Goal: Task Accomplishment & Management: Manage account settings

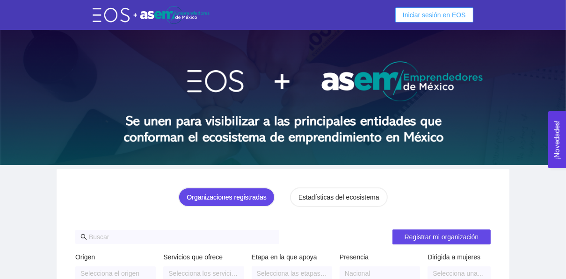
click at [424, 14] on span "Iniciar sesión en EOS" at bounding box center [434, 15] width 63 height 10
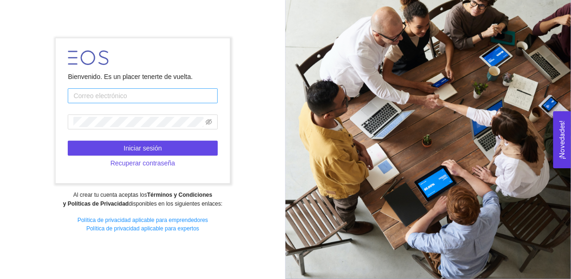
click at [95, 91] on input "text" at bounding box center [143, 95] width 150 height 15
type input "[EMAIL_ADDRESS][DOMAIN_NAME]"
click at [130, 99] on input "[EMAIL_ADDRESS][DOMAIN_NAME]" at bounding box center [143, 95] width 150 height 15
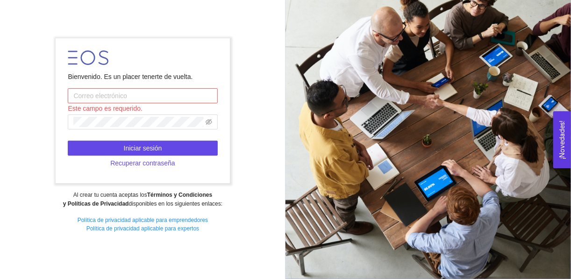
click at [144, 101] on input "text" at bounding box center [143, 95] width 150 height 15
type input "[EMAIL_ADDRESS][DOMAIN_NAME]"
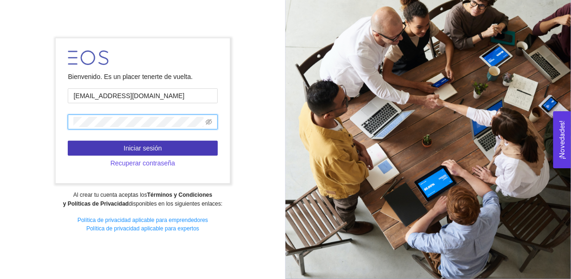
click at [150, 146] on span "Iniciar sesión" at bounding box center [143, 148] width 38 height 10
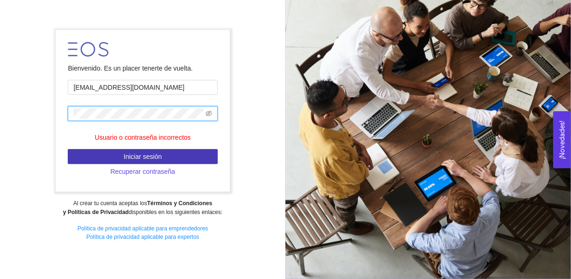
click at [158, 161] on span "Iniciar sesión" at bounding box center [143, 157] width 38 height 10
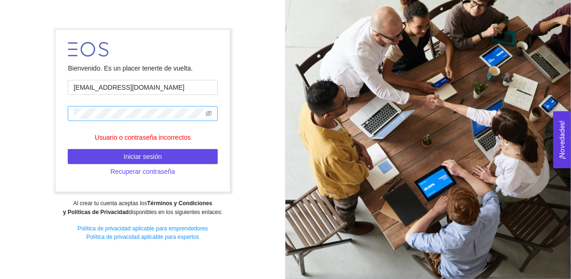
click at [214, 113] on span at bounding box center [143, 113] width 150 height 15
click at [208, 113] on icon "eye-invisible" at bounding box center [209, 114] width 7 height 6
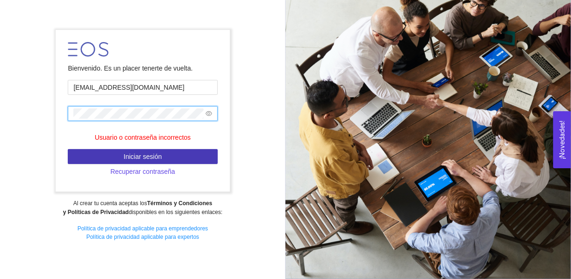
click at [188, 161] on button "Iniciar sesión" at bounding box center [143, 156] width 150 height 15
